Goal: Task Accomplishment & Management: Manage account settings

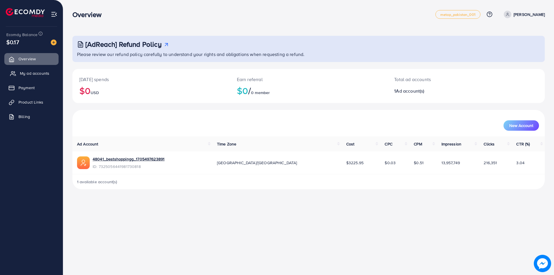
click at [16, 75] on link "My ad accounts" at bounding box center [31, 74] width 54 height 12
click at [38, 73] on span "My ad accounts" at bounding box center [34, 73] width 29 height 6
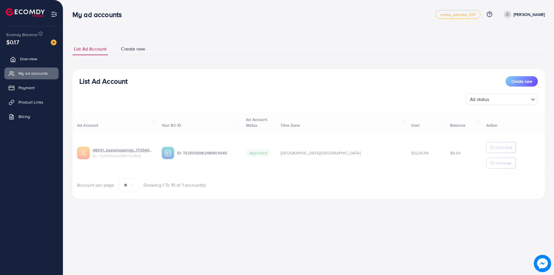
click at [32, 59] on span "Overview" at bounding box center [28, 59] width 17 height 6
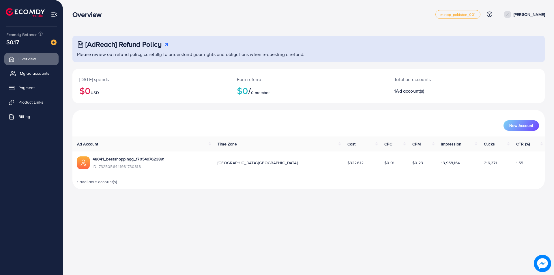
click at [34, 72] on span "My ad accounts" at bounding box center [34, 73] width 29 height 6
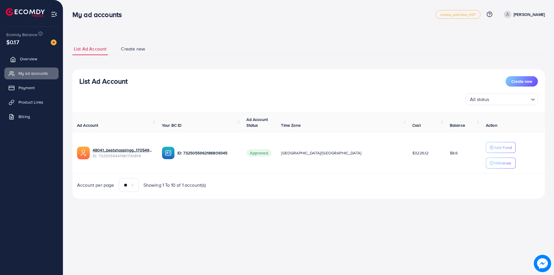
click at [35, 62] on span "Overview" at bounding box center [28, 59] width 17 height 6
